Goal: Obtain resource: Download file/media

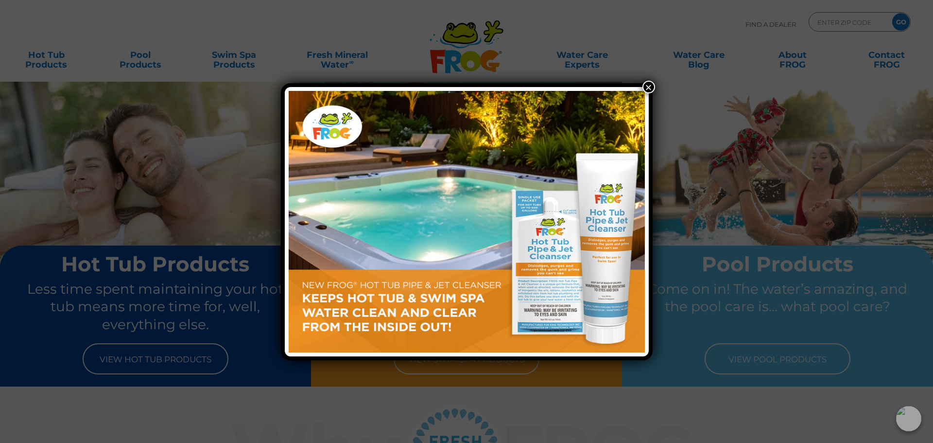
click at [649, 84] on button "×" at bounding box center [649, 87] width 13 height 13
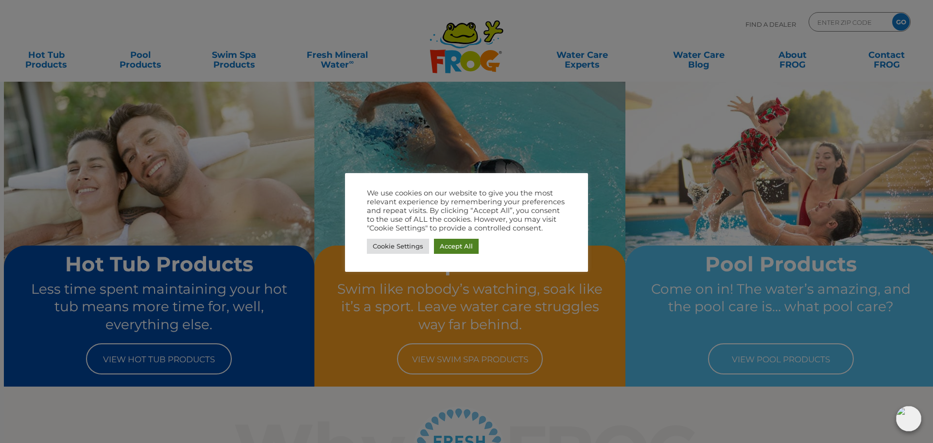
click at [455, 250] on link "Accept All" at bounding box center [456, 246] width 45 height 15
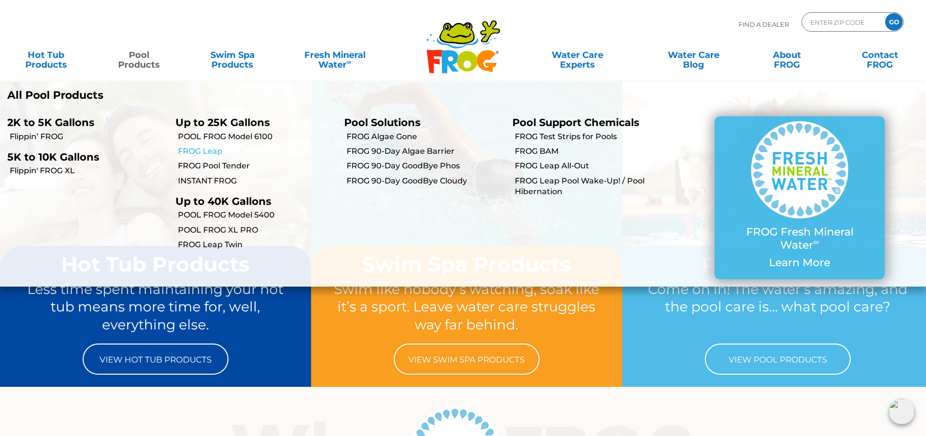
click at [212, 154] on link "FROG Leap" at bounding box center [257, 151] width 158 height 11
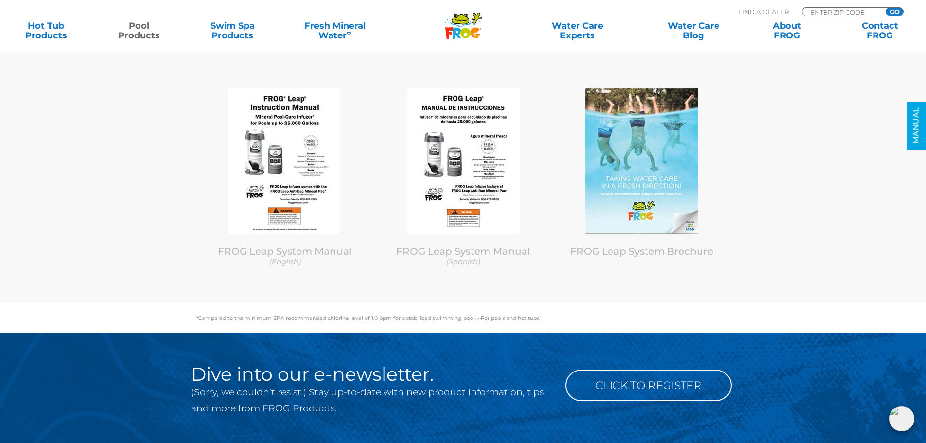
scroll to position [4813, 0]
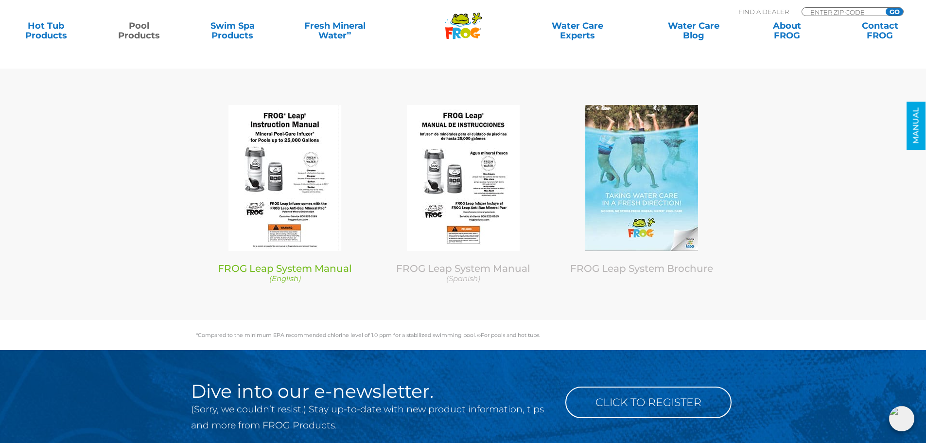
click at [278, 155] on img at bounding box center [284, 178] width 113 height 146
